Goal: Task Accomplishment & Management: Use online tool/utility

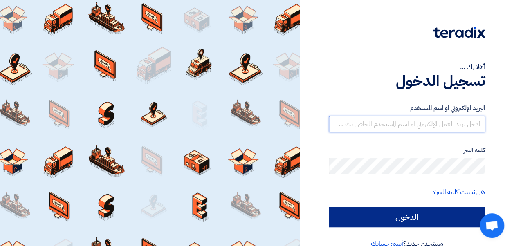
type input "[EMAIL_ADDRESS][DOMAIN_NAME]"
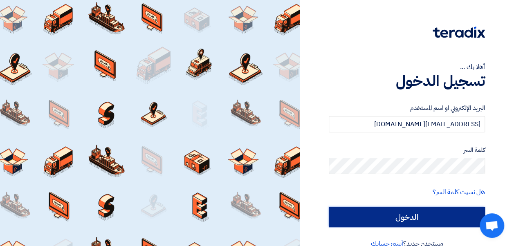
click at [411, 213] on input "الدخول" at bounding box center [407, 217] width 156 height 20
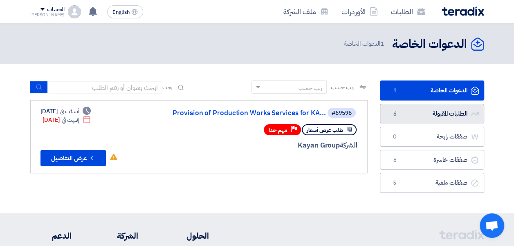
click at [411, 115] on link "الطلبات المقبولة الطلبات المقبولة 6" at bounding box center [432, 114] width 104 height 20
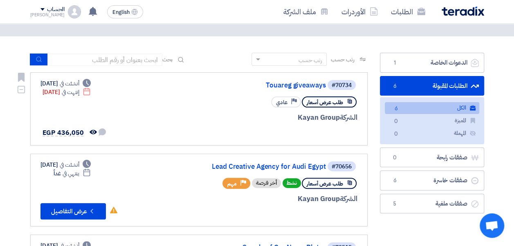
scroll to position [41, 0]
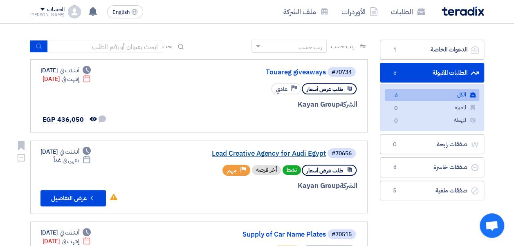
click at [258, 155] on link "Lead Creative Agency for Audi Egypt" at bounding box center [243, 153] width 163 height 7
